Goal: Task Accomplishment & Management: Use online tool/utility

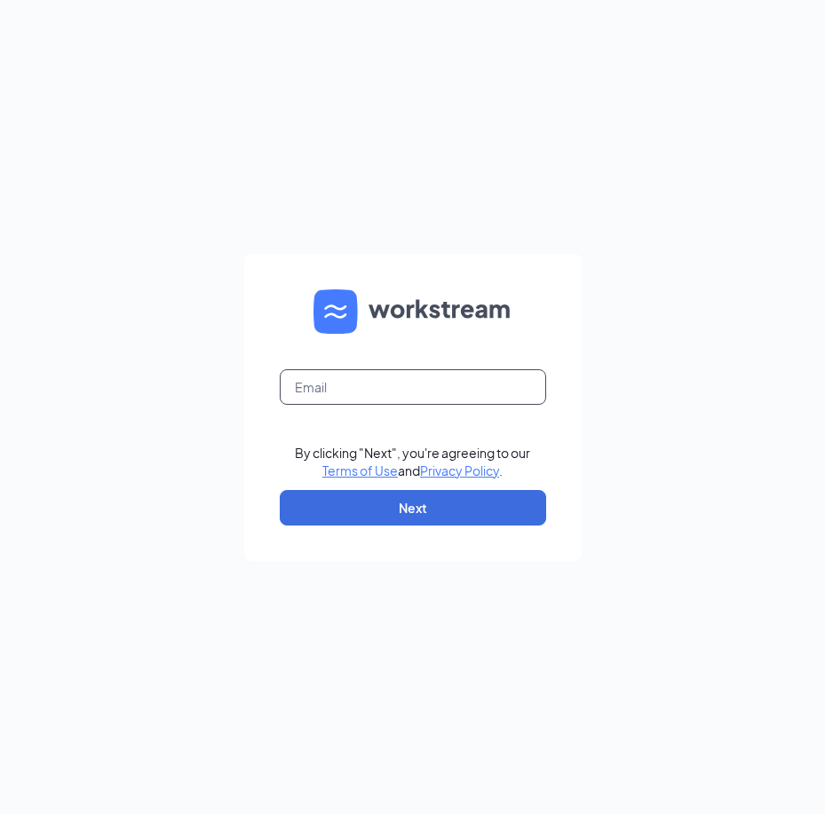
click at [396, 373] on input "text" at bounding box center [413, 387] width 266 height 36
click at [389, 382] on input "text" at bounding box center [413, 387] width 266 height 36
type input "kruger.gw@gmail.com"
click at [447, 530] on form "kruger.gw@gmail.com By clicking "Next", you're agreeing to our Terms of Use and…" at bounding box center [412, 407] width 337 height 307
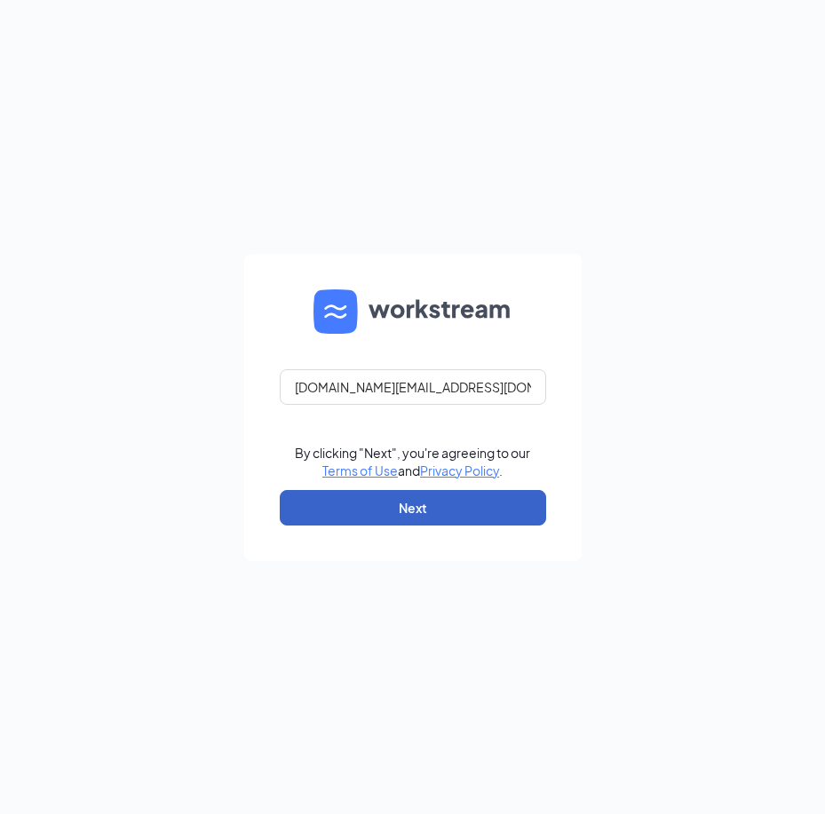
click at [433, 518] on button "Next" at bounding box center [413, 508] width 266 height 36
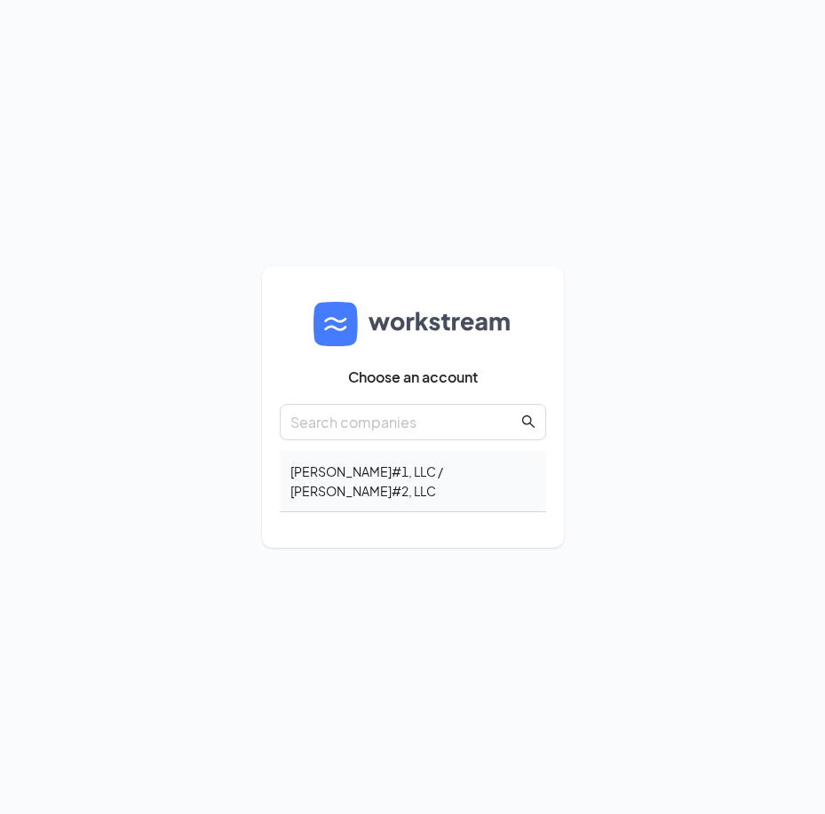
click at [452, 478] on div "SKOK#1, LLC / SKOK#2, LLC" at bounding box center [413, 481] width 266 height 61
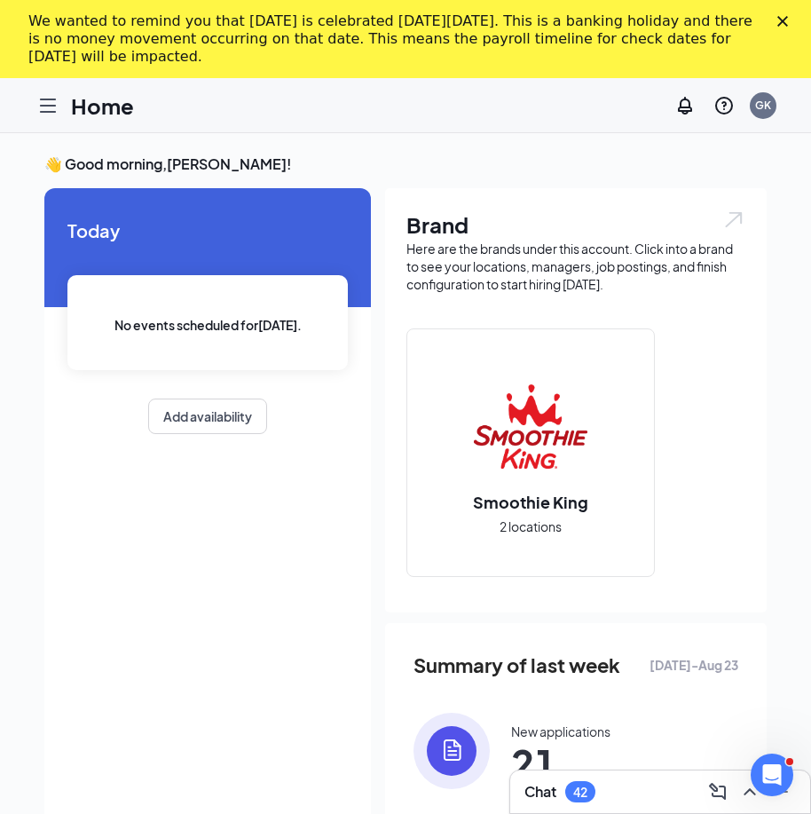
click at [788, 19] on icon "Close" at bounding box center [783, 21] width 11 height 11
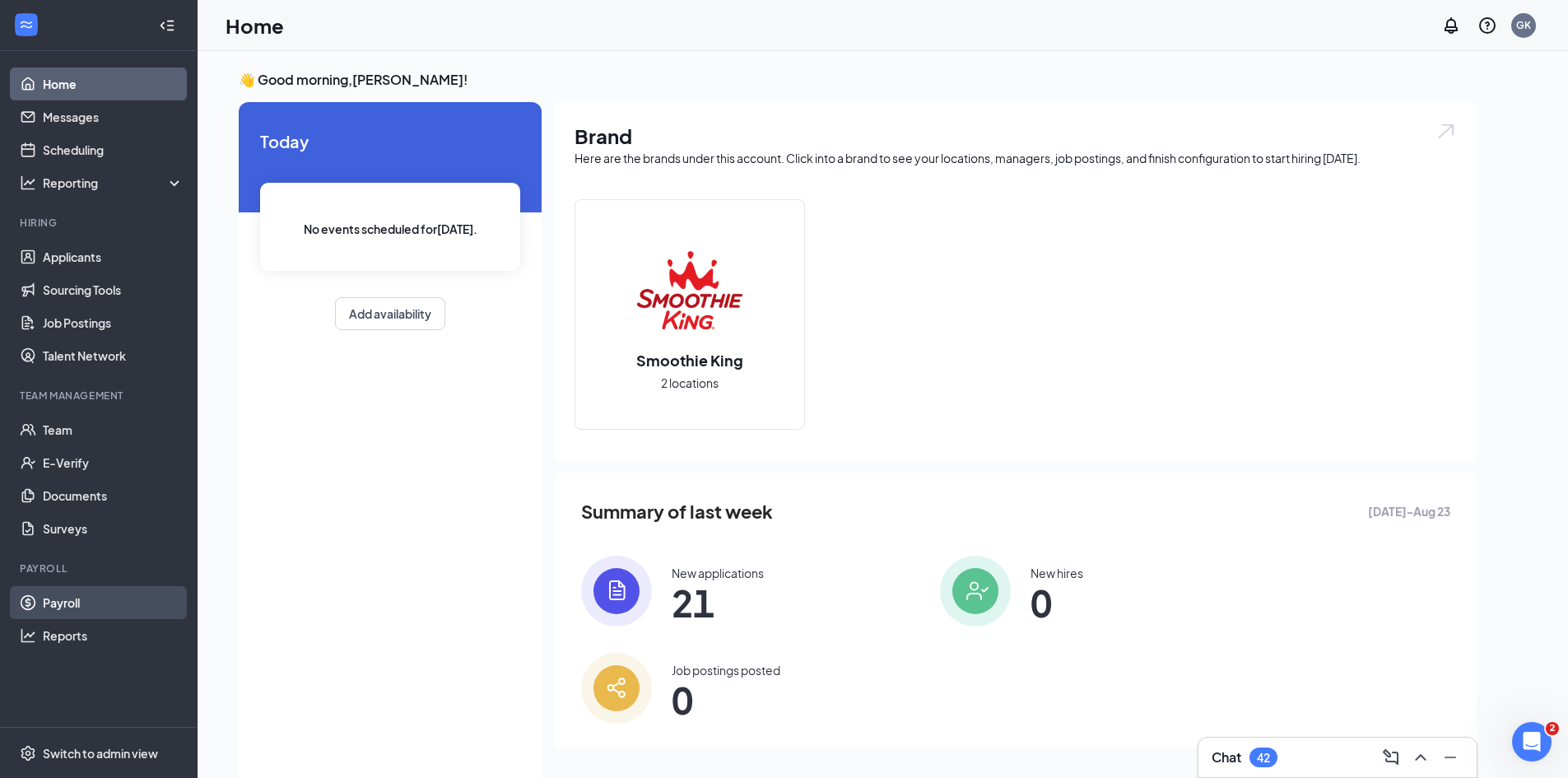
click at [55, 601] on link "Payroll" at bounding box center [113, 603] width 141 height 33
